Goal: Information Seeking & Learning: Learn about a topic

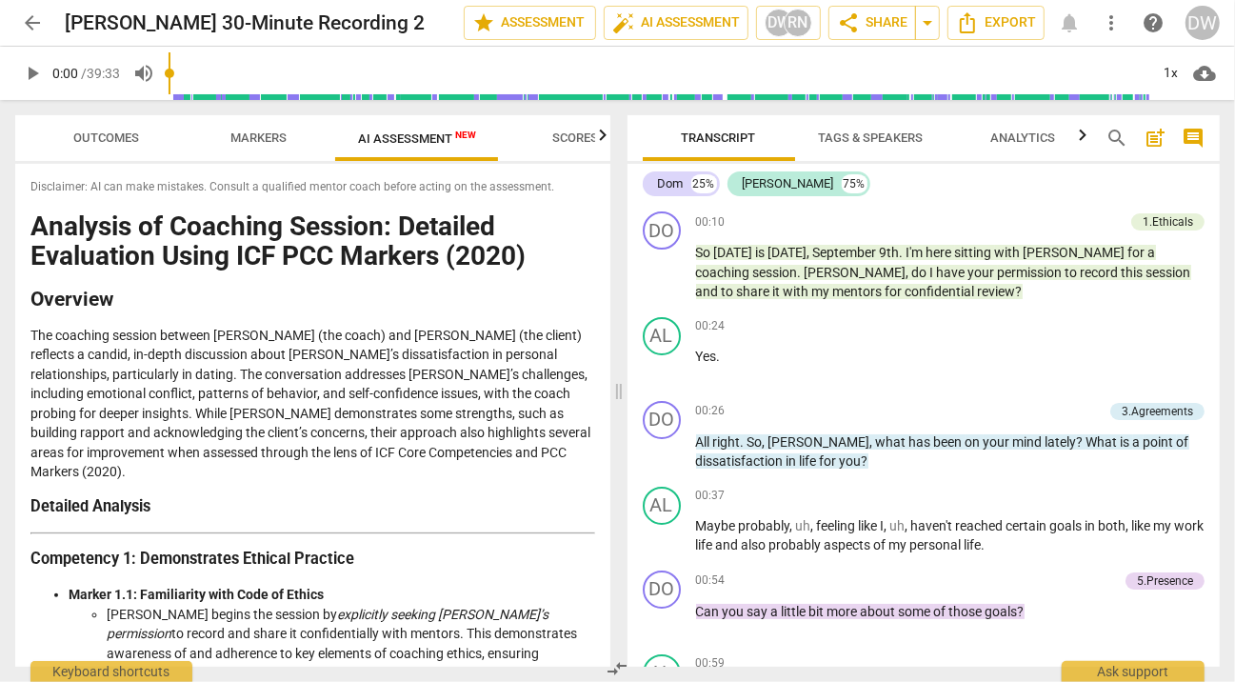
scroll to position [3825, 0]
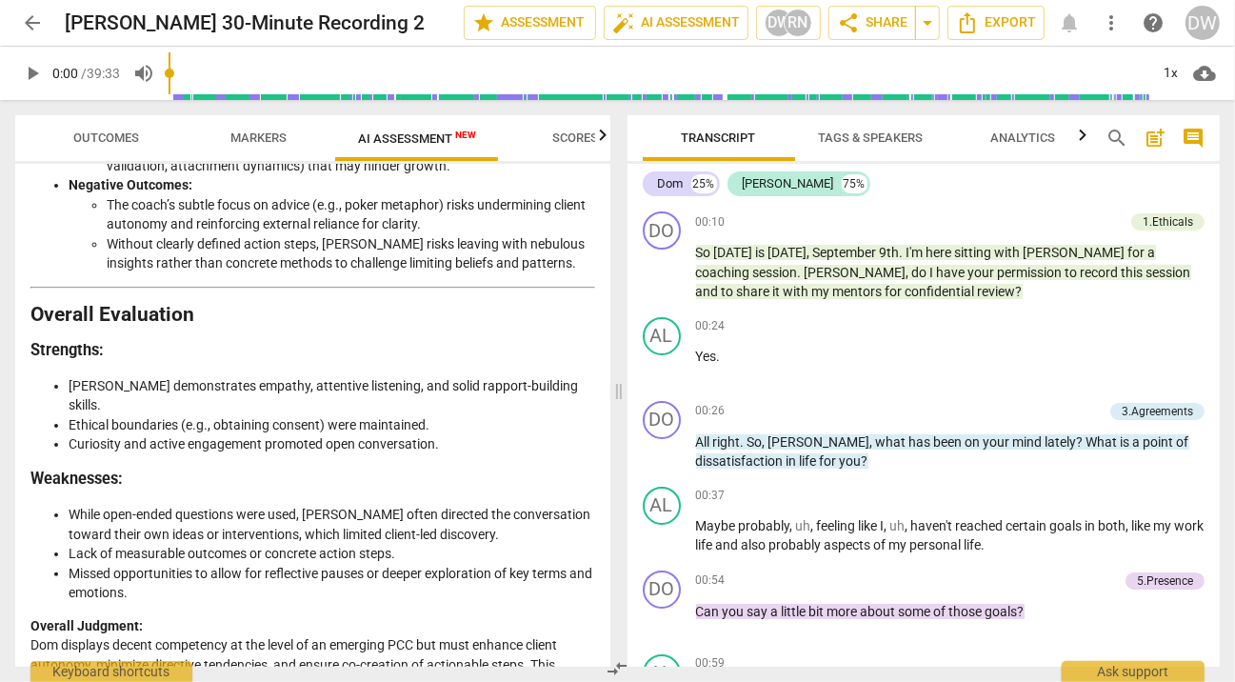
click at [1160, 133] on span "post_add" at bounding box center [1155, 138] width 23 height 23
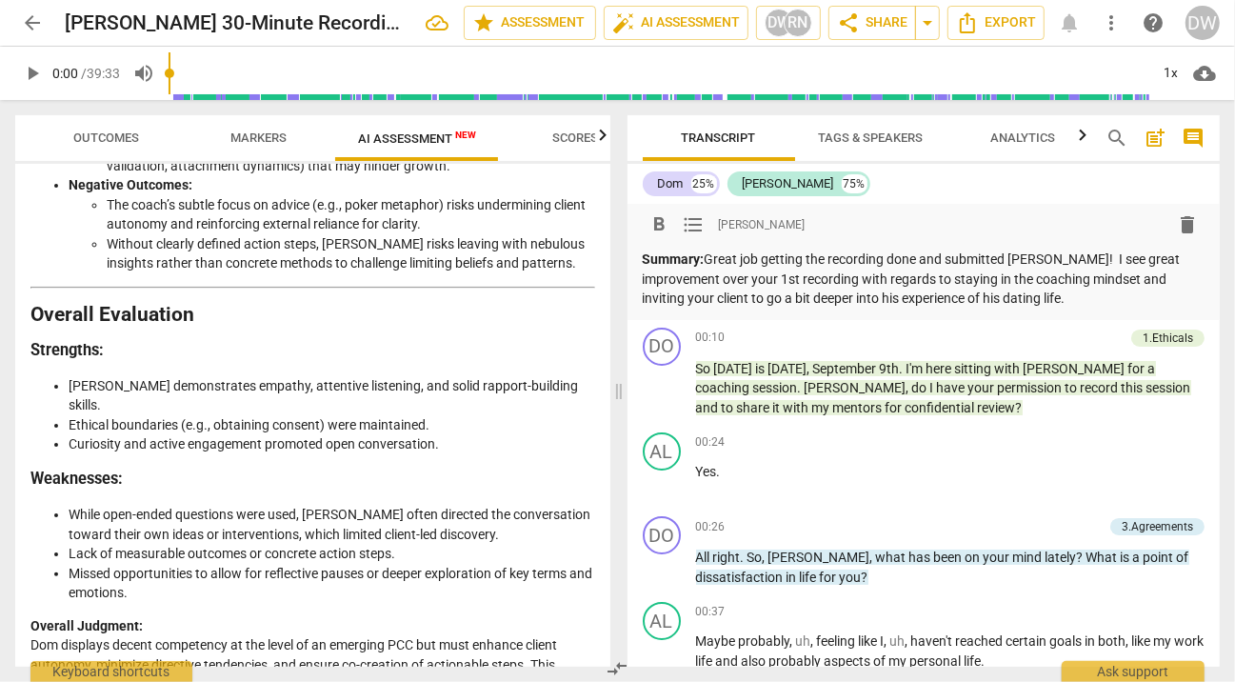
click at [1092, 255] on p "Summary: Great job getting the recording done and submitted Dom! I see great im…" at bounding box center [924, 278] width 563 height 59
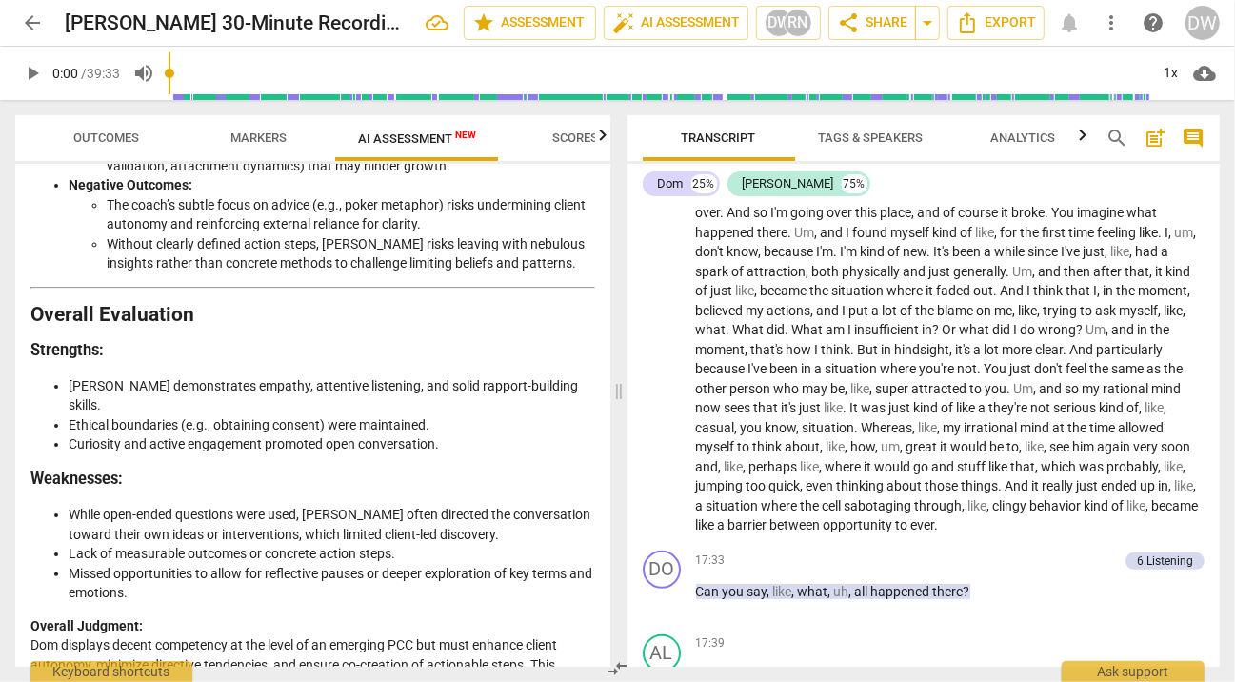
scroll to position [5079, 0]
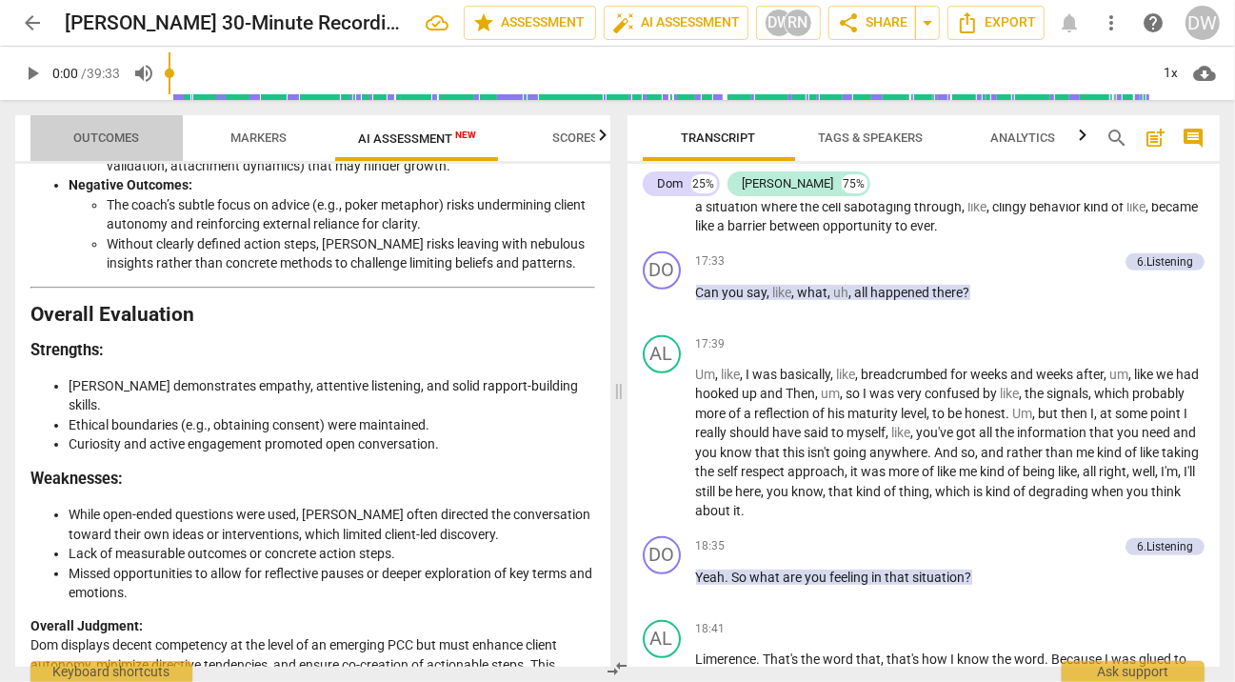
click at [133, 139] on span "Outcomes" at bounding box center [107, 137] width 66 height 14
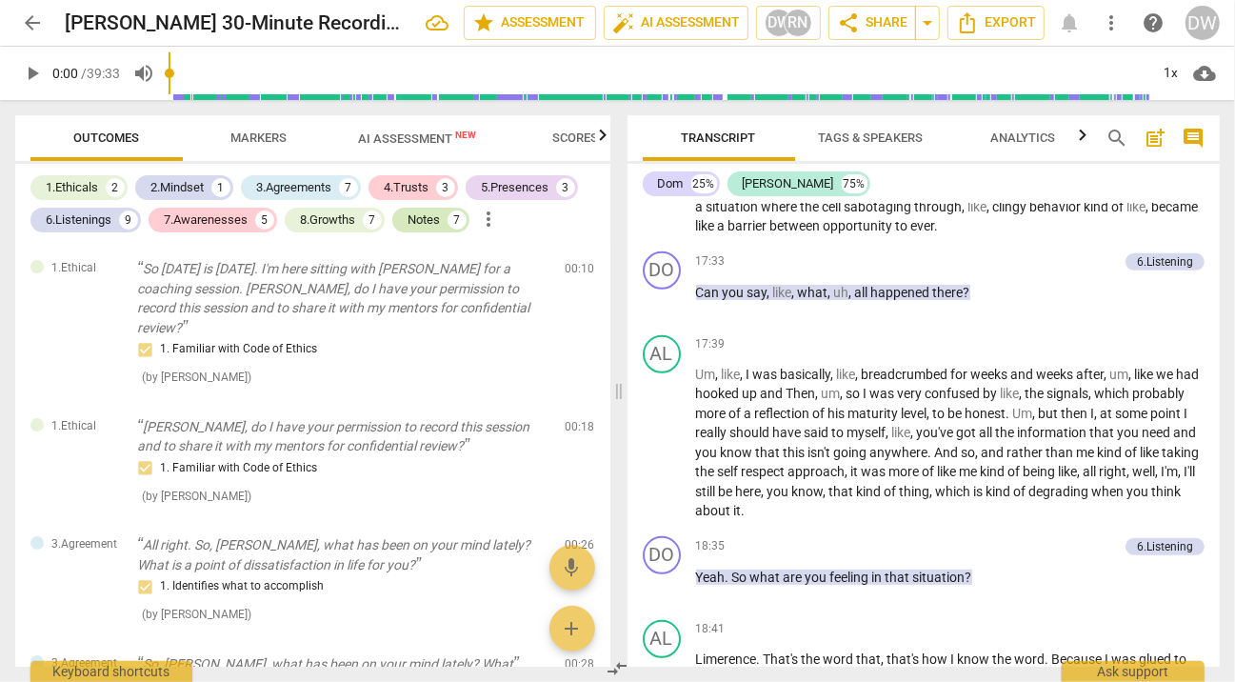
click at [418, 221] on div "Notes" at bounding box center [424, 219] width 32 height 19
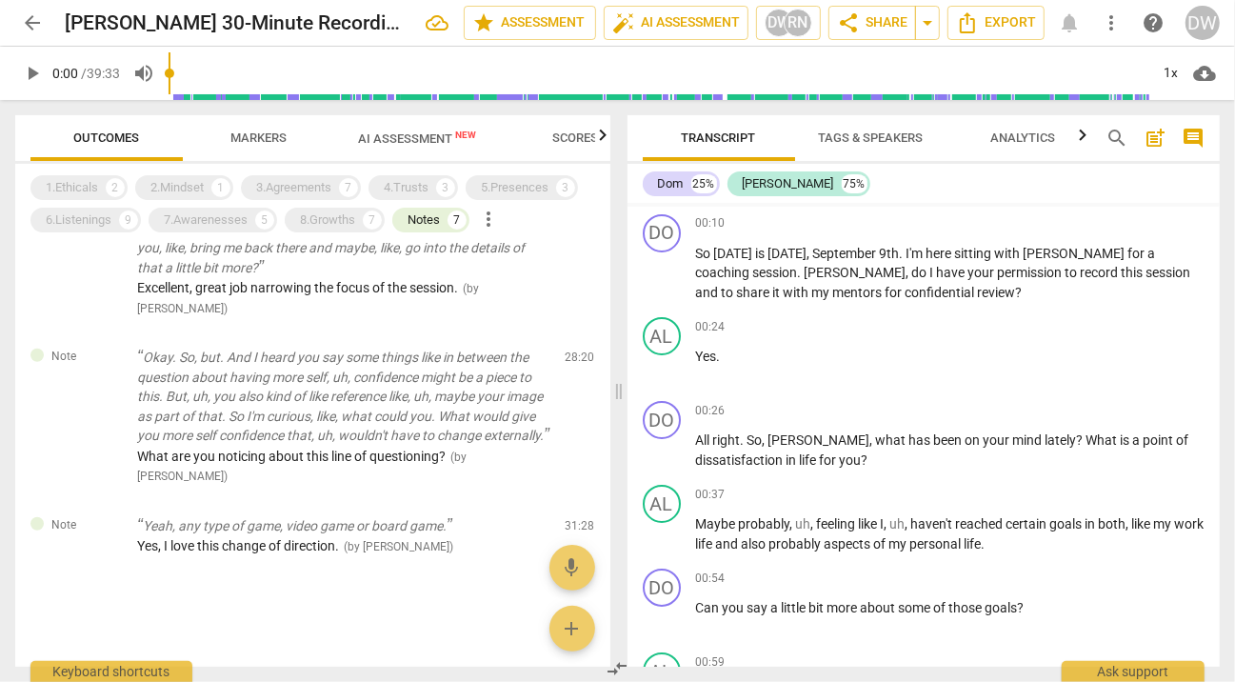
scroll to position [0, 0]
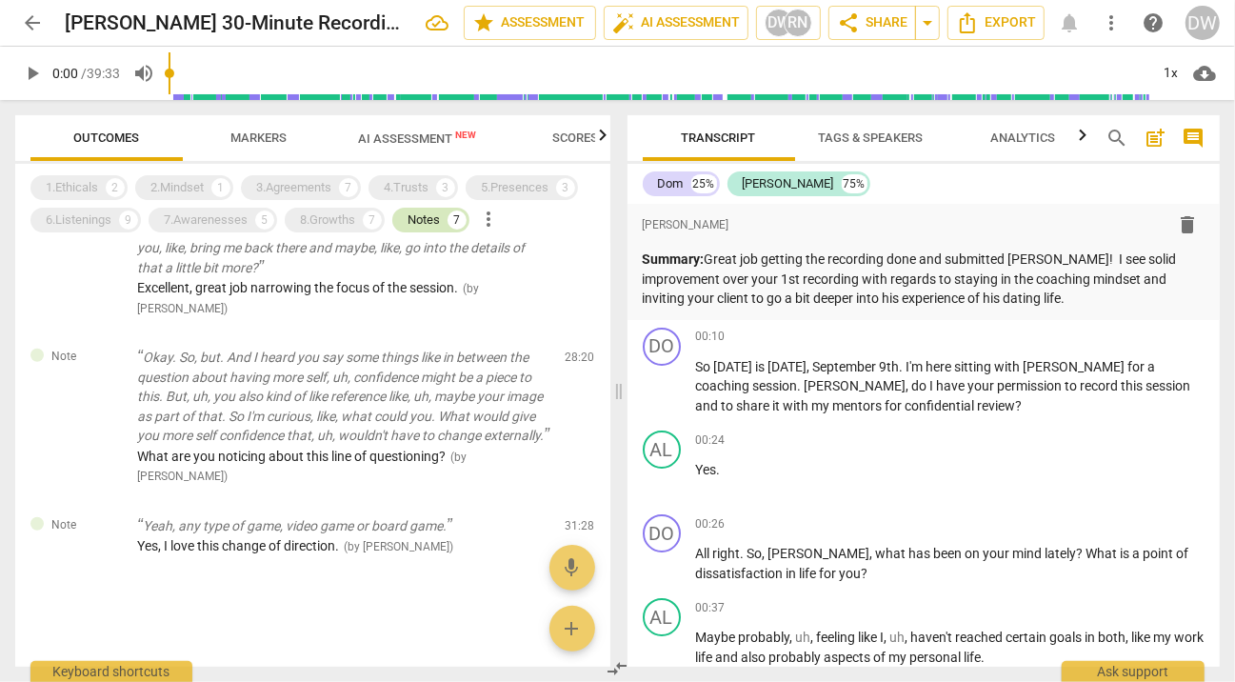
click at [416, 217] on div "Notes" at bounding box center [424, 219] width 32 height 19
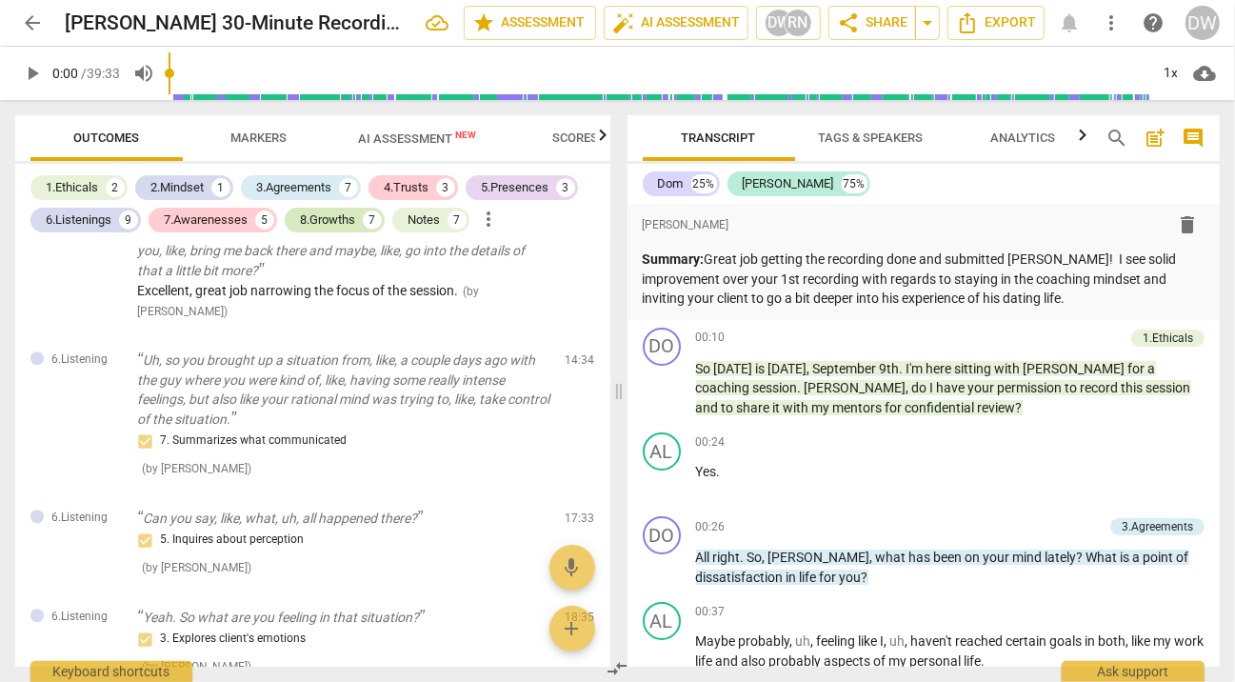
click at [349, 218] on div "8.Growths" at bounding box center [327, 219] width 55 height 19
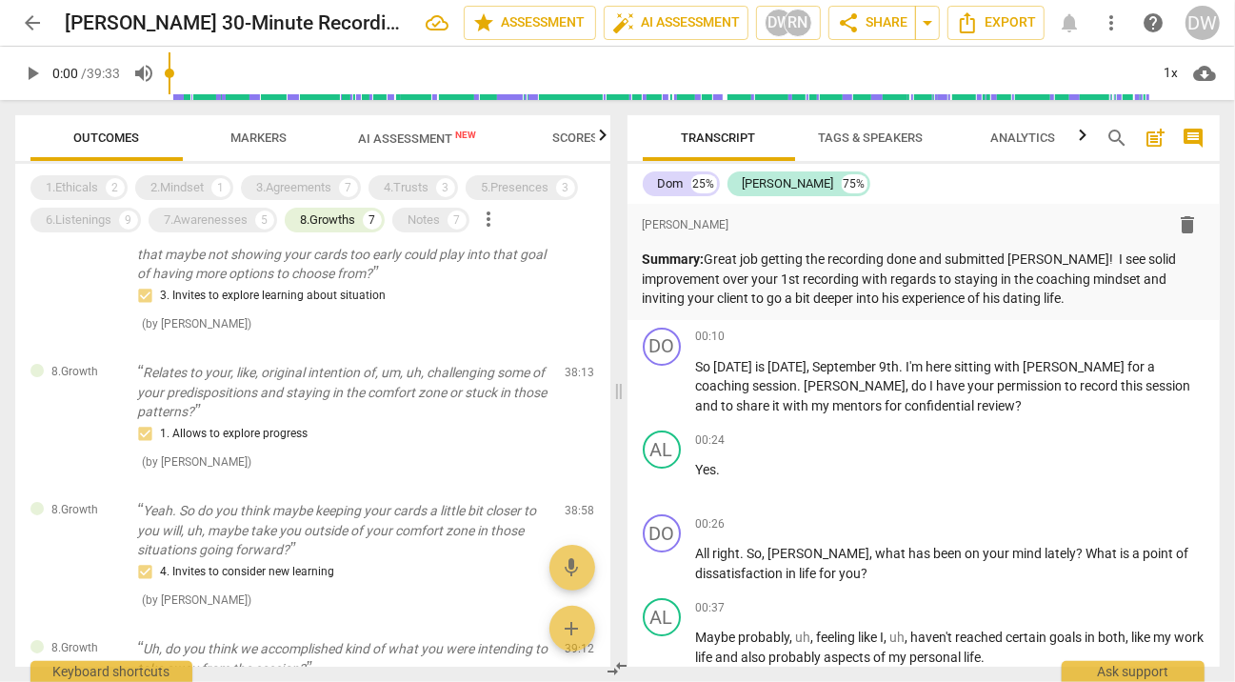
scroll to position [76, 0]
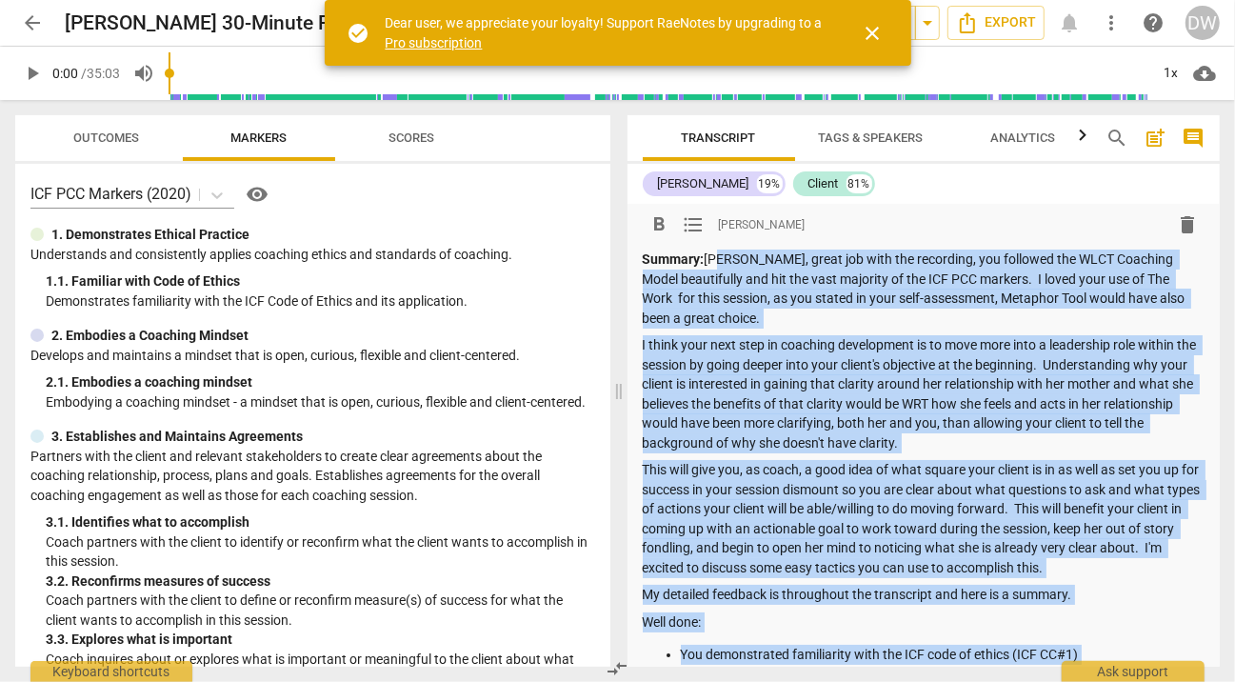
scroll to position [1074, 0]
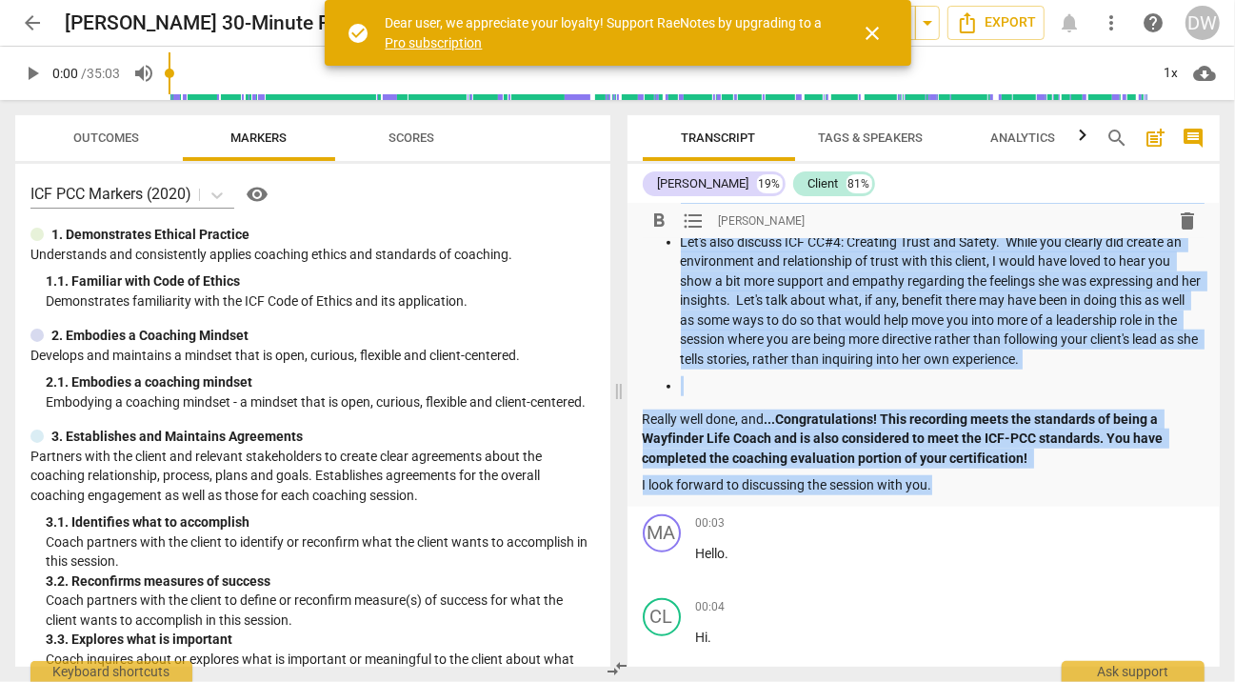
click at [737, 298] on p "Let's also discuss ICF CC#4: Creating Trust and Safety. While you clearly did c…" at bounding box center [943, 300] width 525 height 137
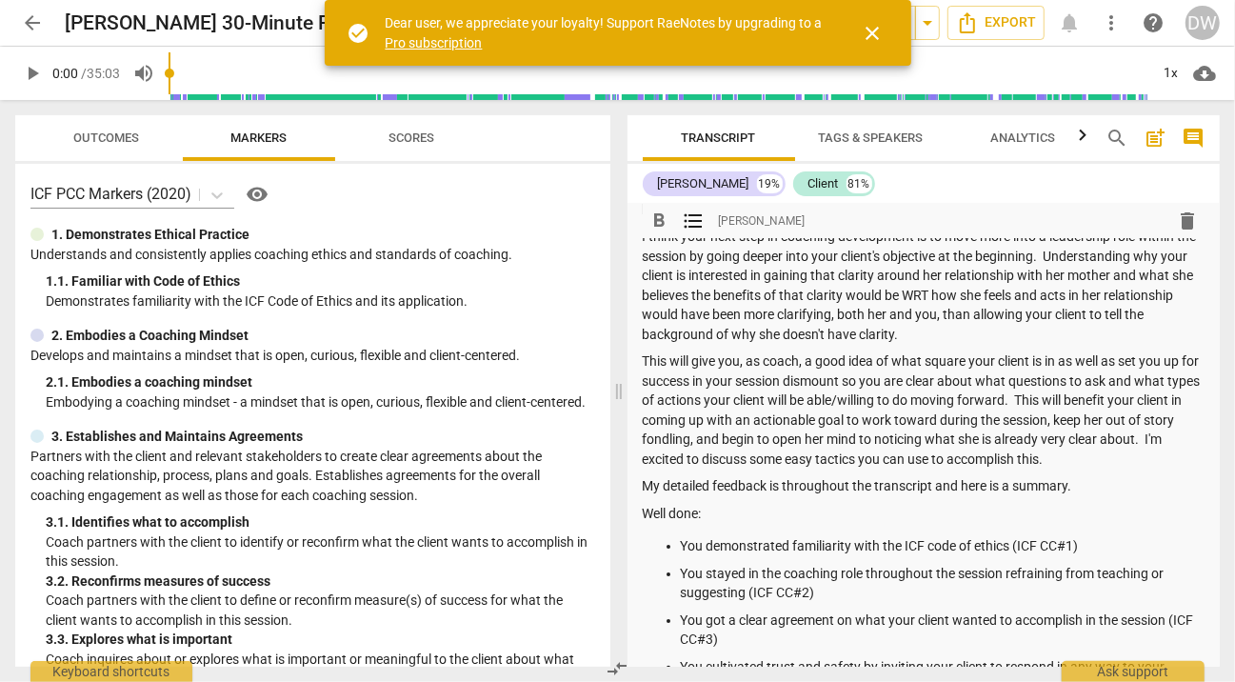
scroll to position [0, 0]
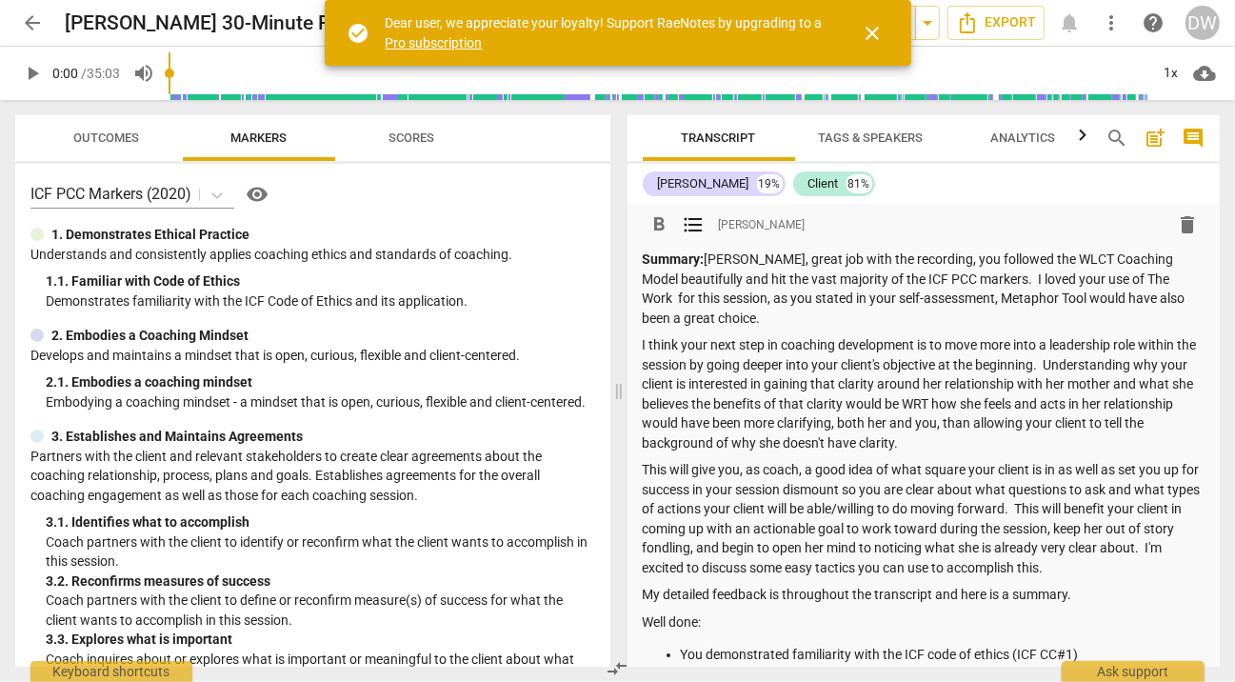
click at [36, 28] on span "arrow_back" at bounding box center [32, 22] width 23 height 23
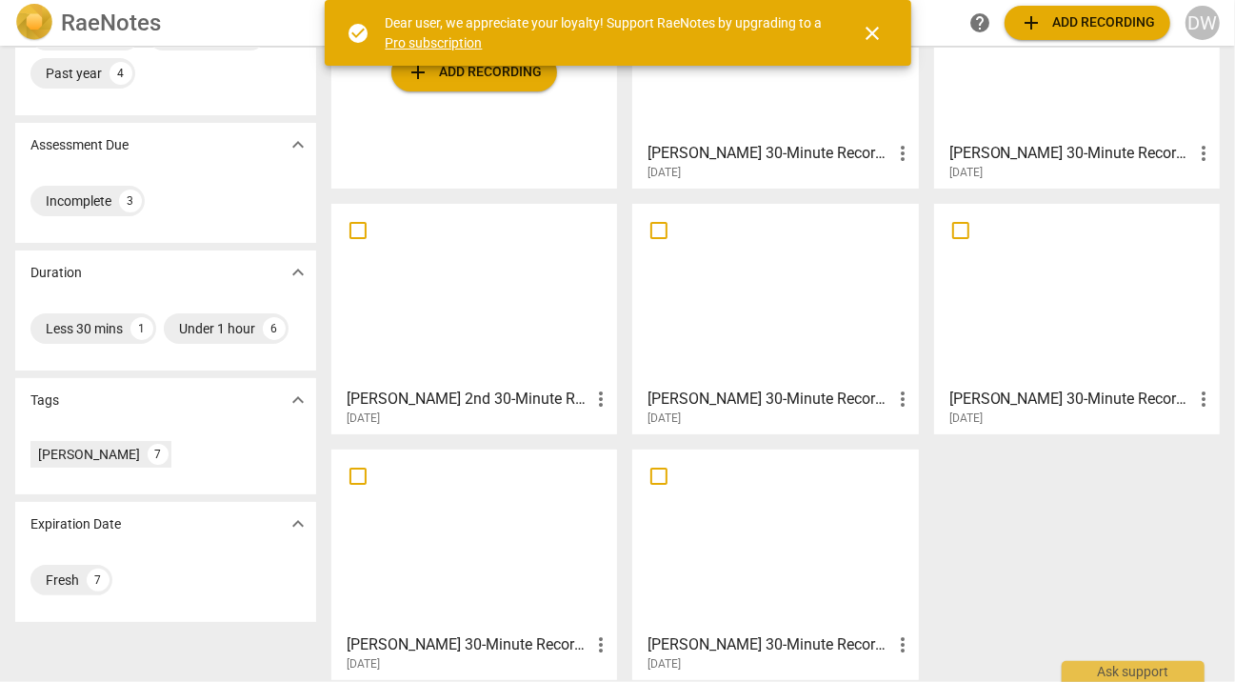
scroll to position [244, 0]
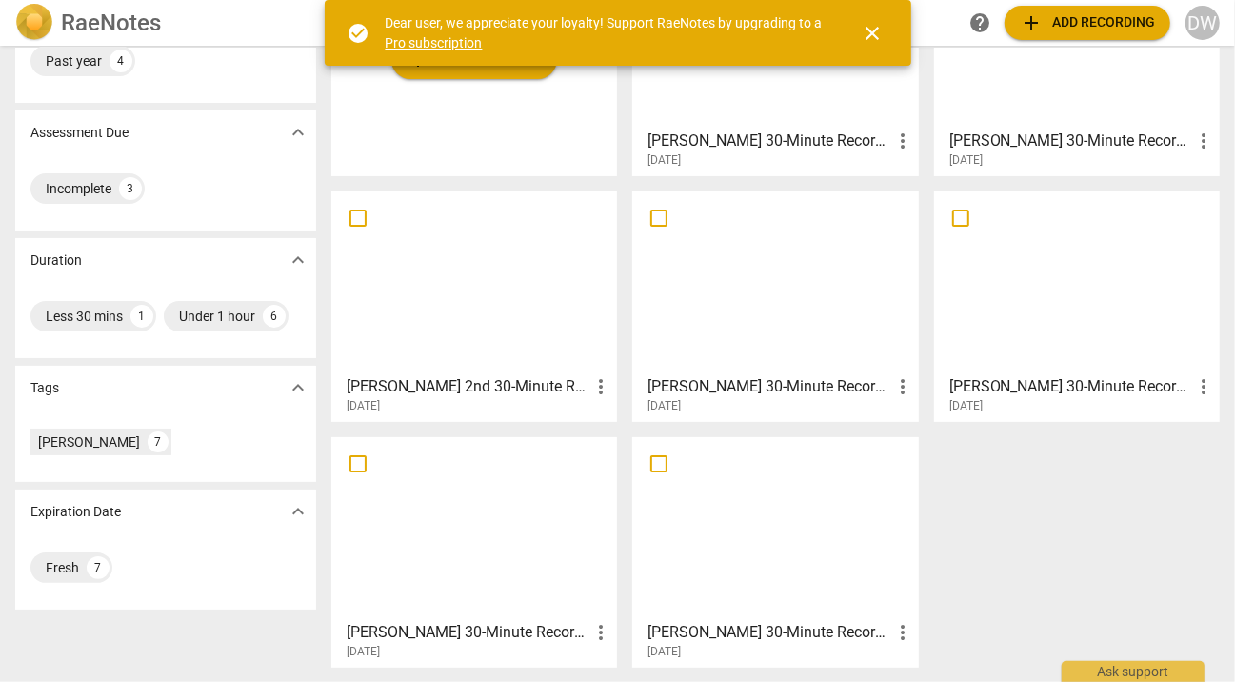
click at [514, 525] on div at bounding box center [474, 528] width 272 height 169
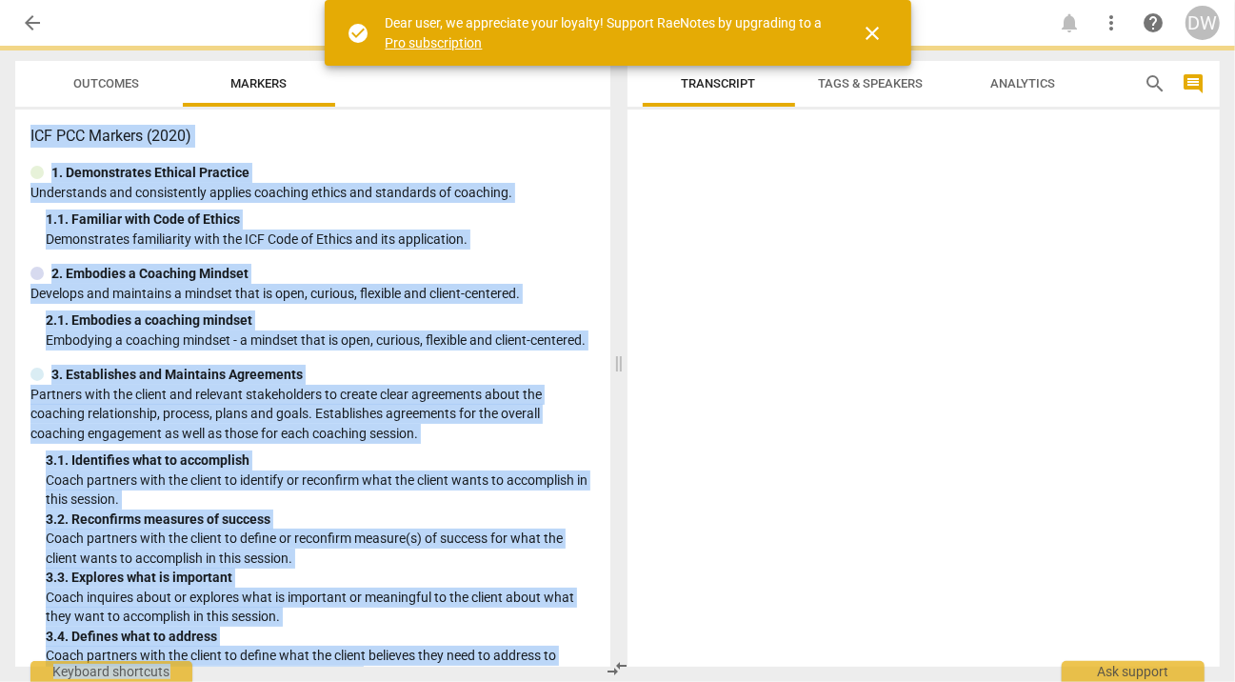
click at [514, 509] on p "Coach partners with the client to identify or reconfirm what the client wants t…" at bounding box center [320, 489] width 549 height 39
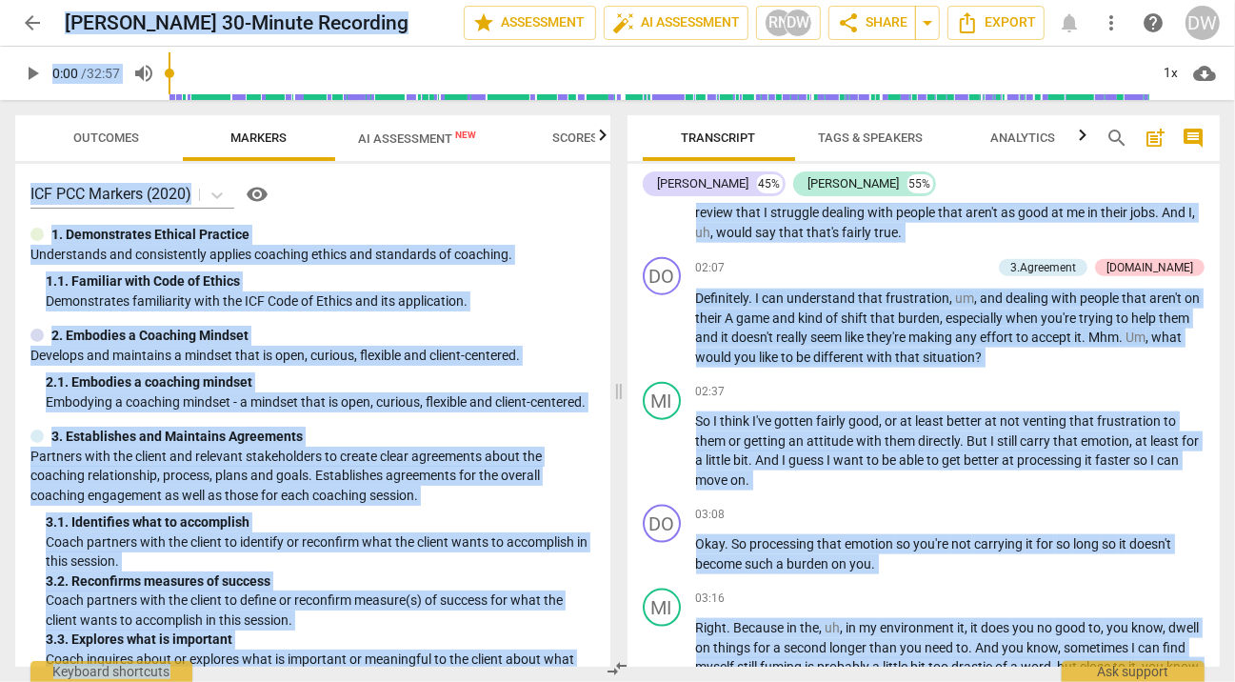
scroll to position [1520, 0]
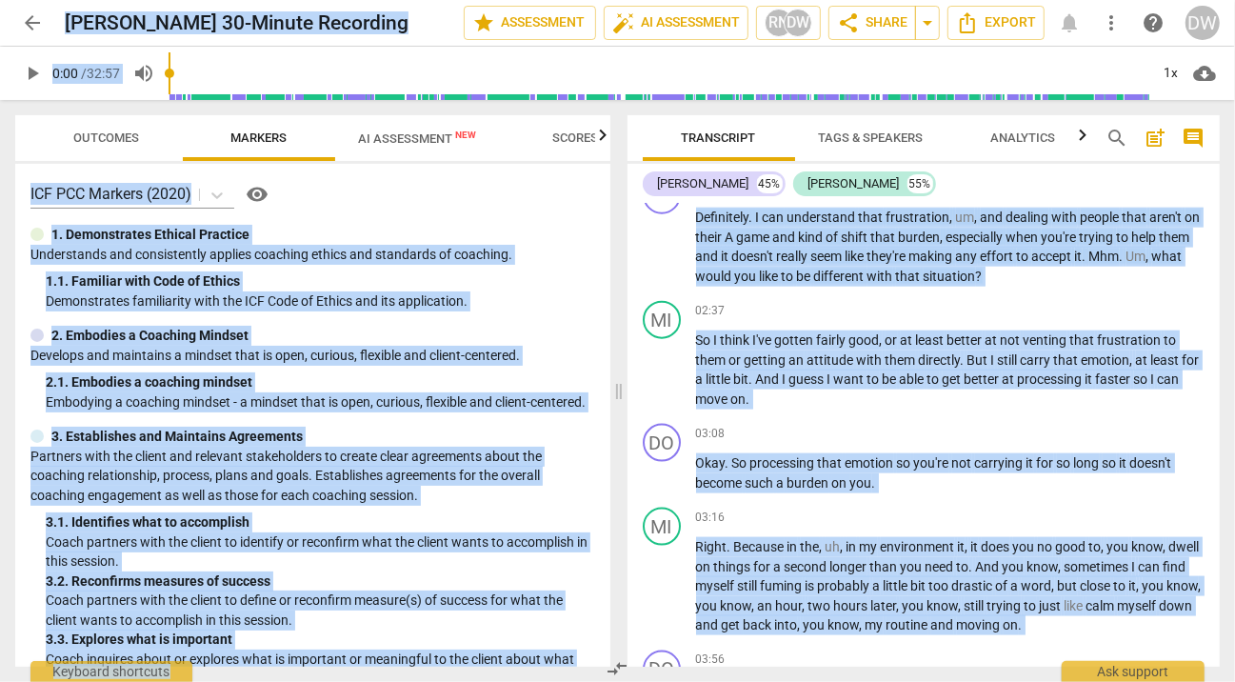
click at [133, 132] on span "Outcomes" at bounding box center [107, 137] width 66 height 14
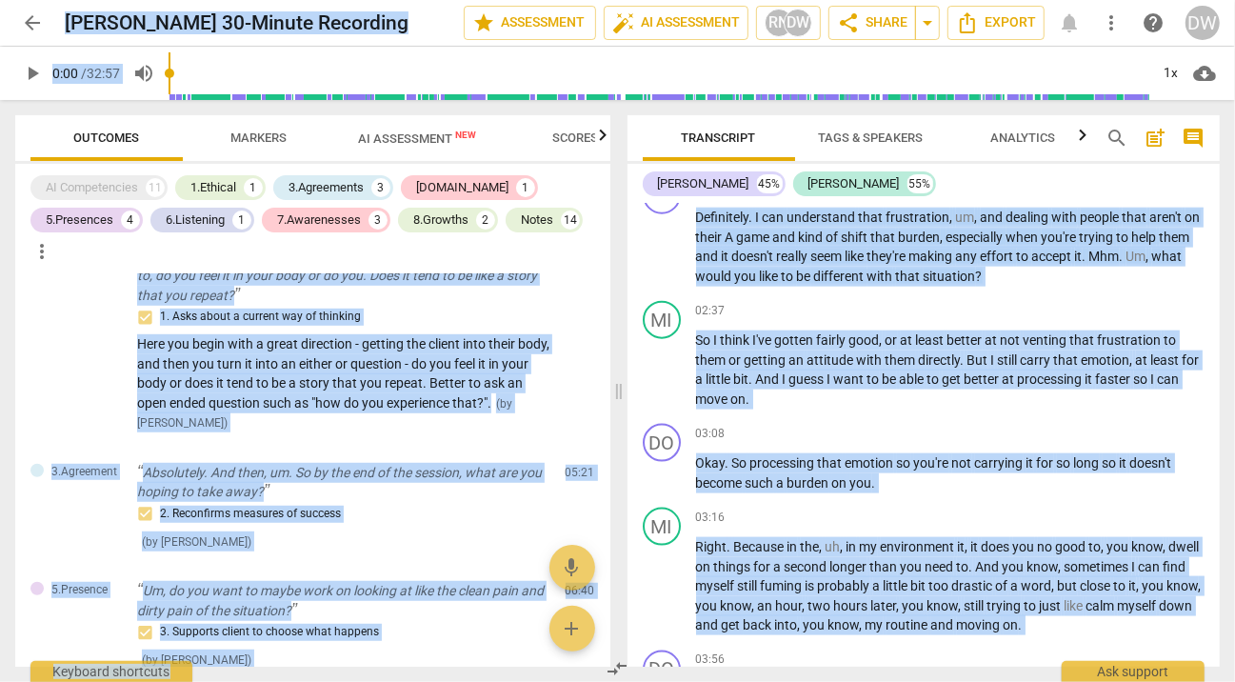
scroll to position [801, 0]
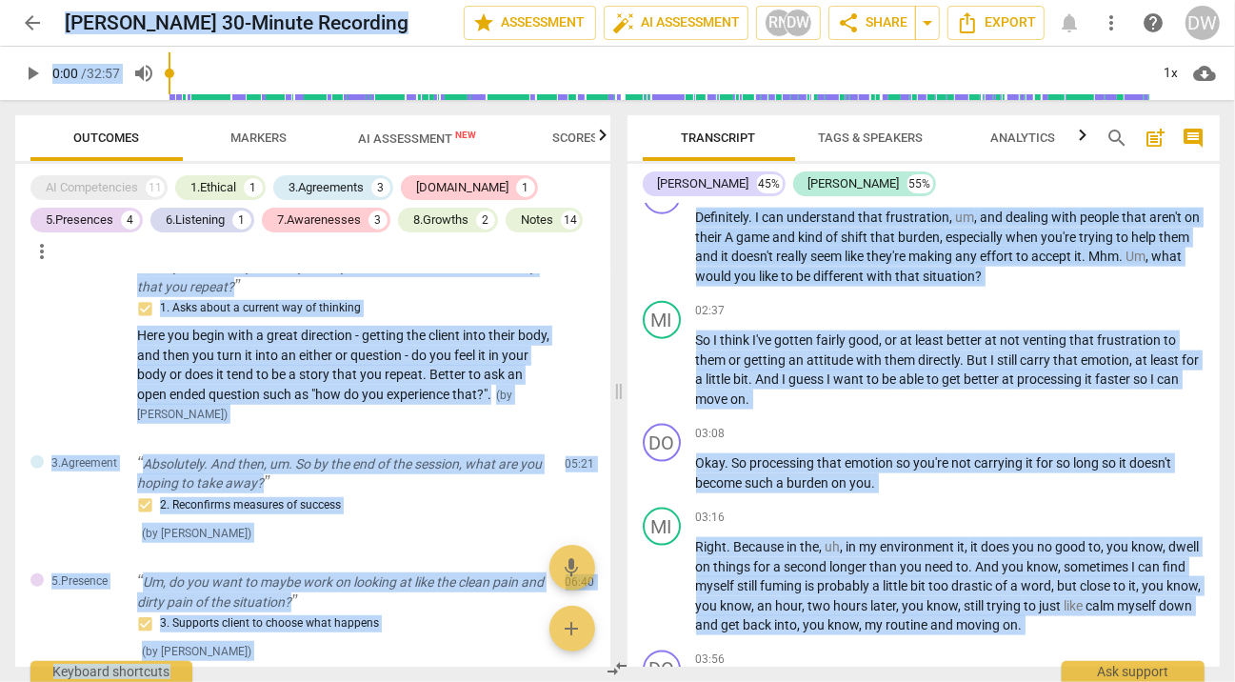
click at [544, 229] on div "Notes" at bounding box center [537, 219] width 32 height 19
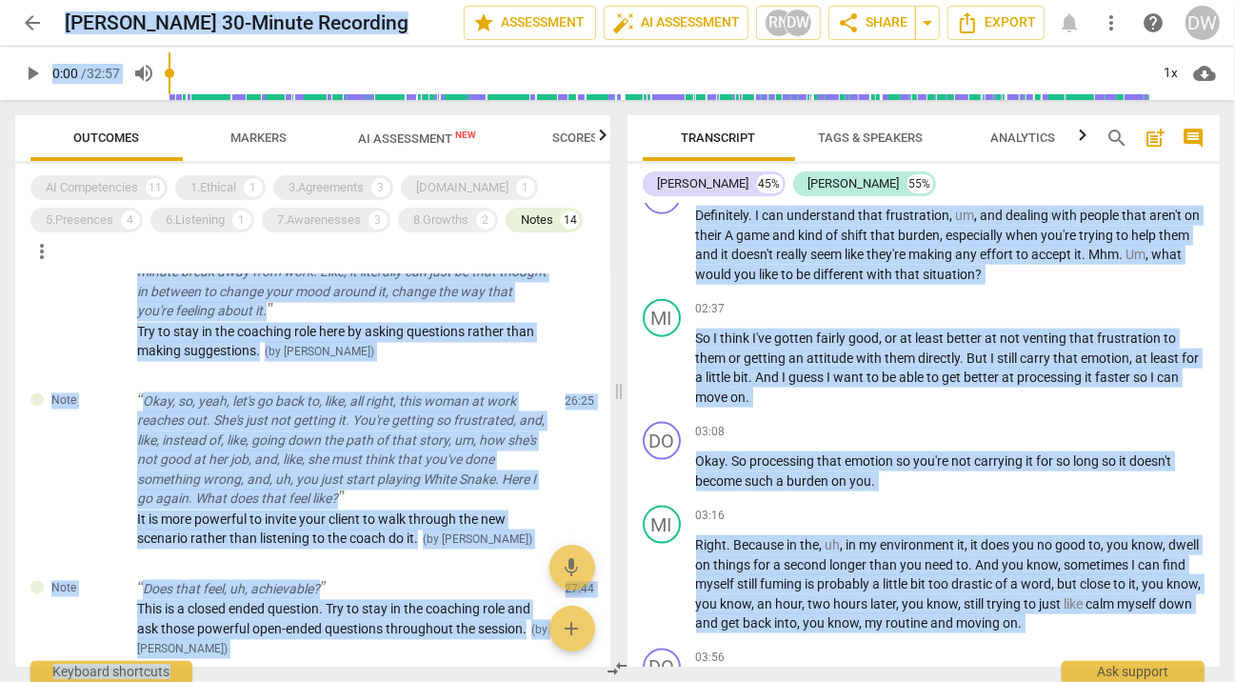
scroll to position [2284, 0]
